Goal: Task Accomplishment & Management: Use online tool/utility

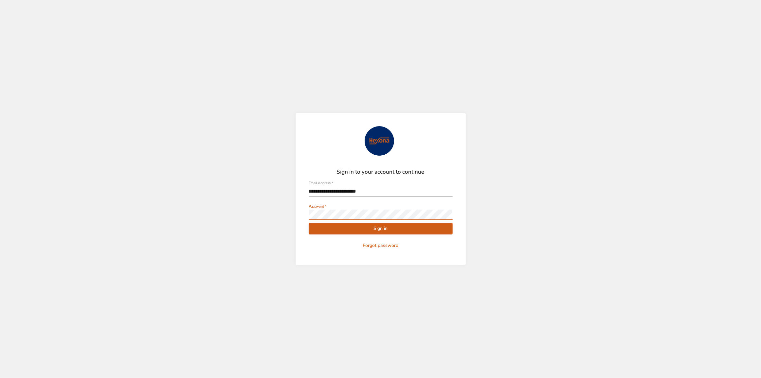
click at [309, 223] on button "Sign in" at bounding box center [381, 229] width 144 height 12
click at [354, 192] on input "**********" at bounding box center [381, 191] width 144 height 10
click at [372, 193] on input "**********" at bounding box center [381, 191] width 144 height 10
type input "**********"
click at [379, 228] on span "Sign in" at bounding box center [380, 229] width 133 height 8
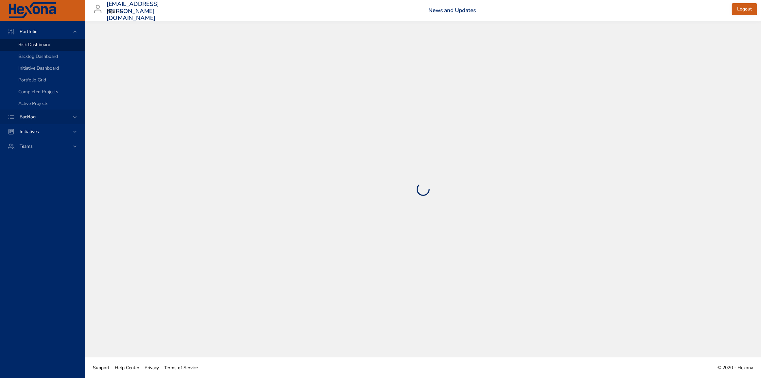
click at [30, 116] on span "Backlog" at bounding box center [27, 117] width 26 height 6
click at [31, 59] on span "Backlog Details" at bounding box center [33, 59] width 31 height 6
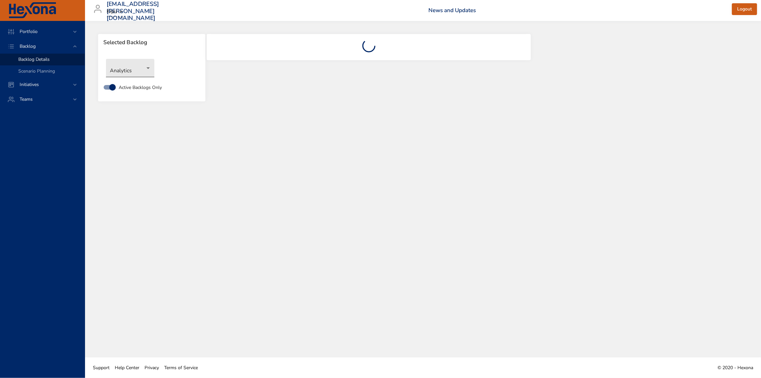
click at [145, 70] on body "Portfolio Backlog Backlog Details Scenario Planning Initiatives Teams [EMAIL_AD…" at bounding box center [380, 189] width 761 height 378
click at [121, 240] on li "Scheduler" at bounding box center [130, 240] width 48 height 11
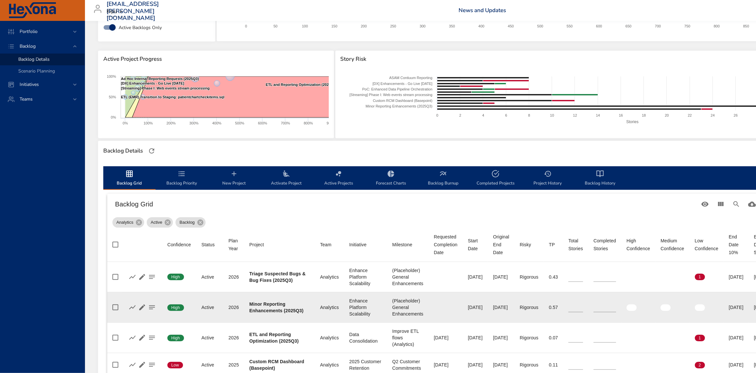
type input "**"
type input "*"
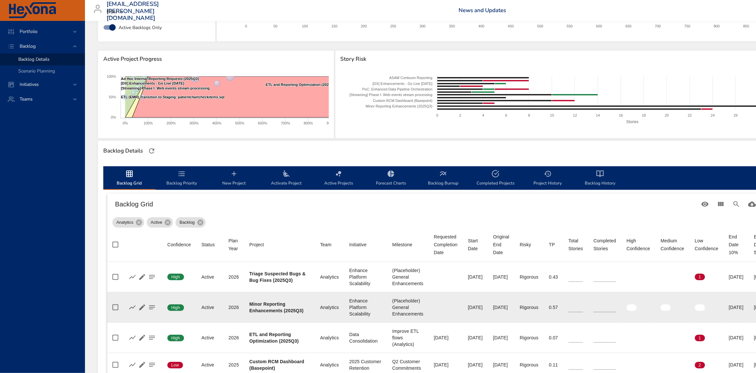
type input "*"
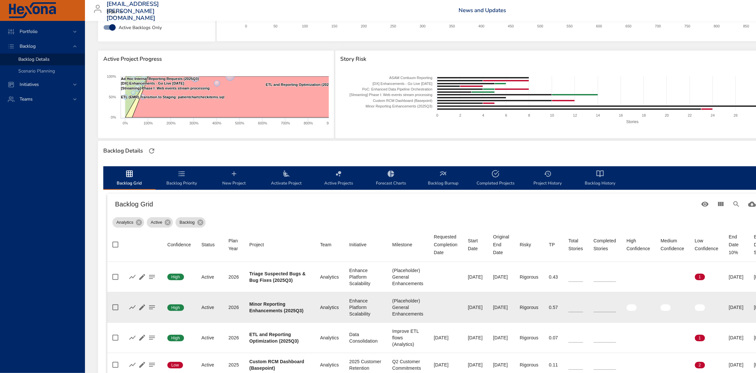
type input "*"
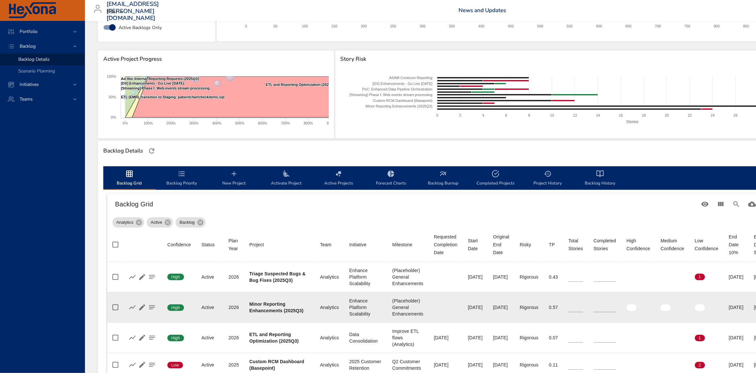
type input "*"
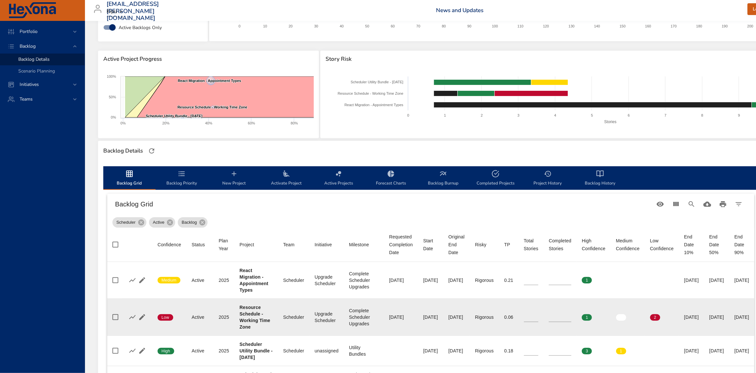
scroll to position [148, 0]
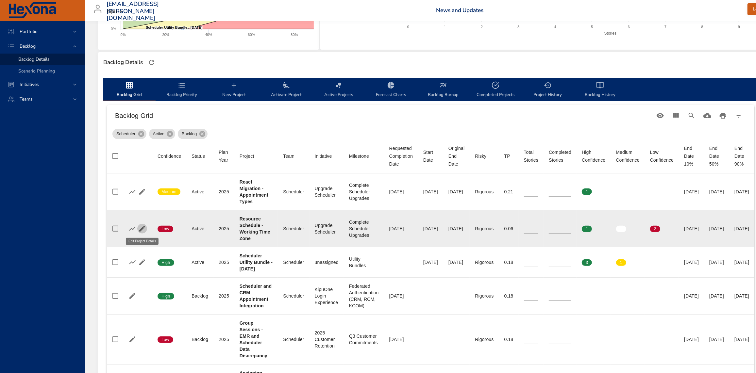
click at [142, 228] on icon "button" at bounding box center [142, 229] width 6 height 6
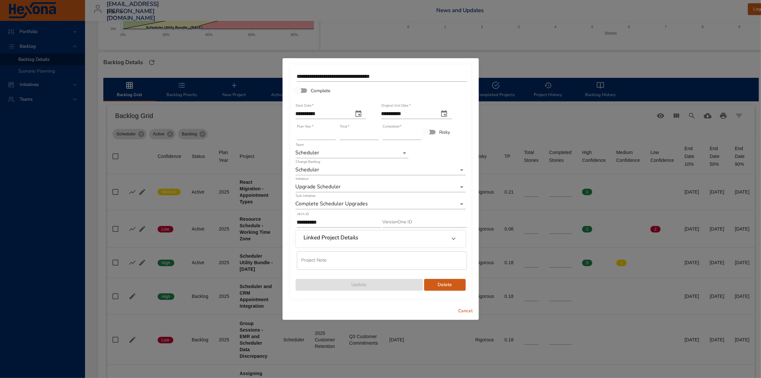
click at [456, 242] on icon at bounding box center [454, 239] width 8 height 8
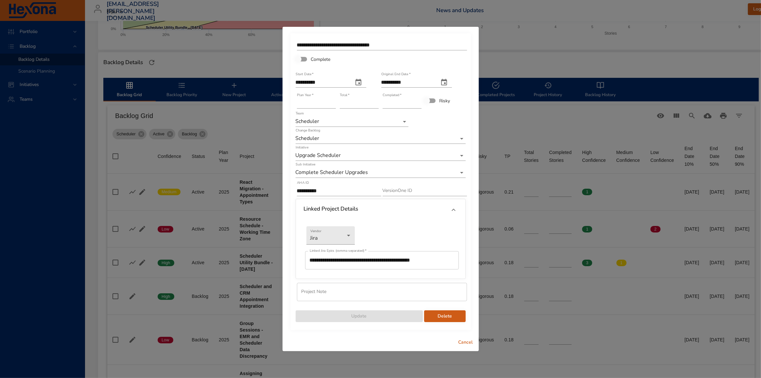
click at [466, 344] on span "Cancel" at bounding box center [466, 342] width 16 height 8
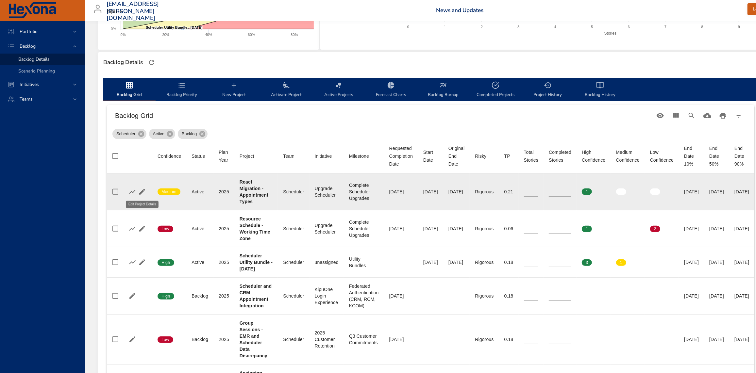
click at [144, 192] on icon "button" at bounding box center [142, 192] width 8 height 8
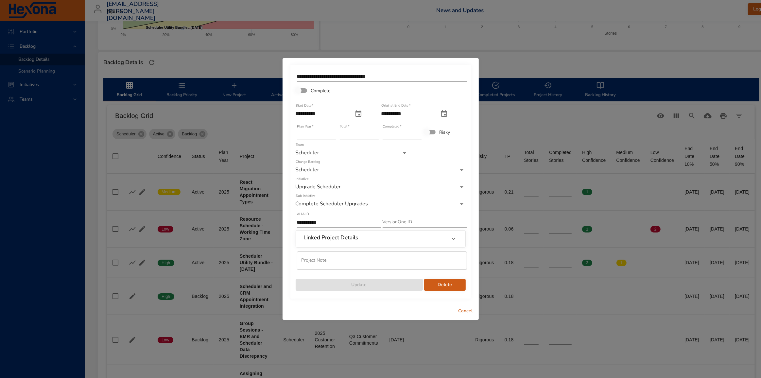
click at [456, 243] on div at bounding box center [454, 239] width 16 height 16
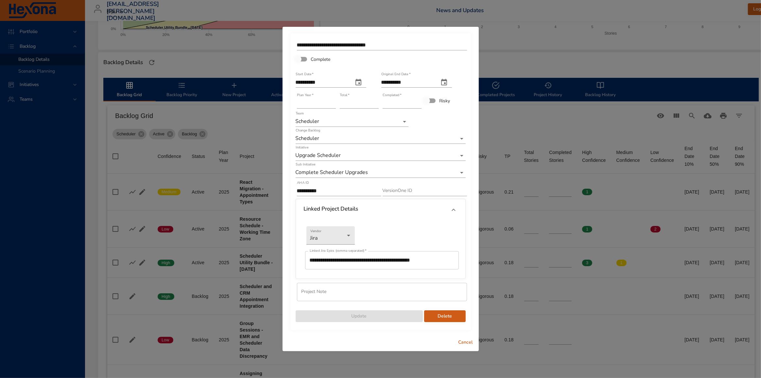
click at [461, 344] on span "Cancel" at bounding box center [466, 342] width 16 height 8
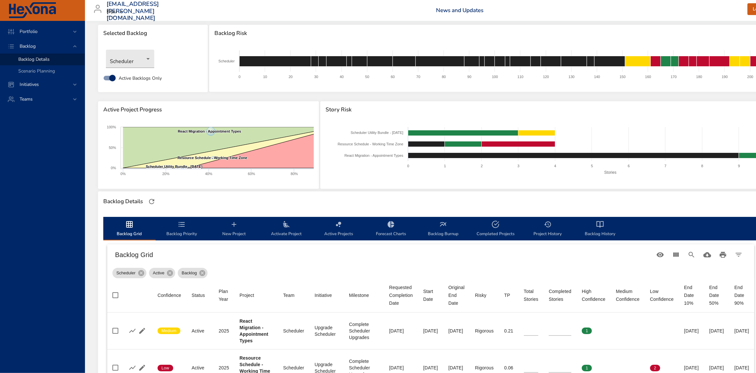
scroll to position [0, 0]
